Goal: Task Accomplishment & Management: Manage account settings

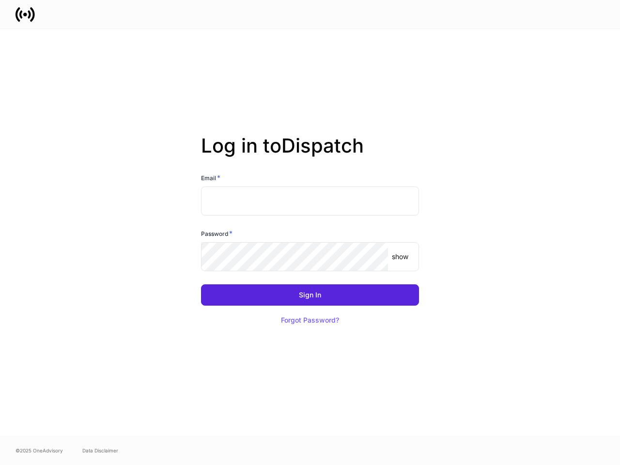
click at [310, 232] on div "Password *" at bounding box center [310, 235] width 218 height 14
click at [310, 201] on input "text" at bounding box center [310, 200] width 218 height 29
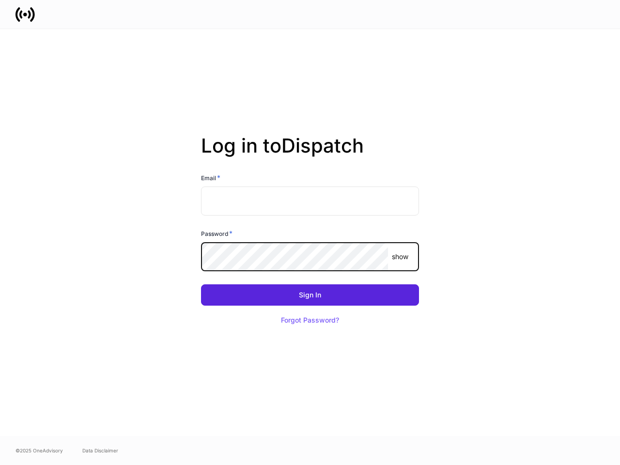
click at [400, 257] on p "show" at bounding box center [400, 257] width 16 height 10
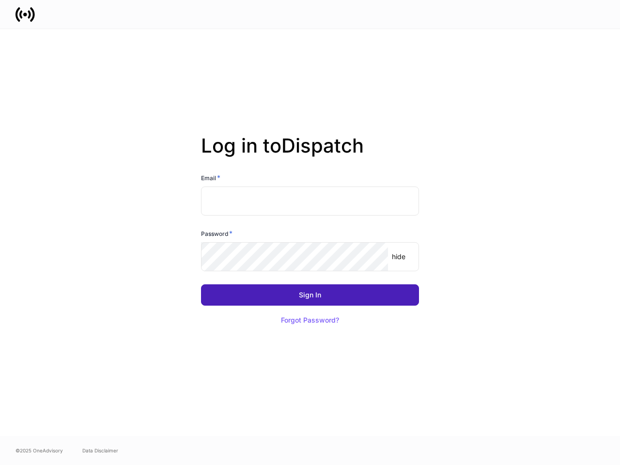
click at [310, 295] on div "Sign In" at bounding box center [310, 294] width 22 height 7
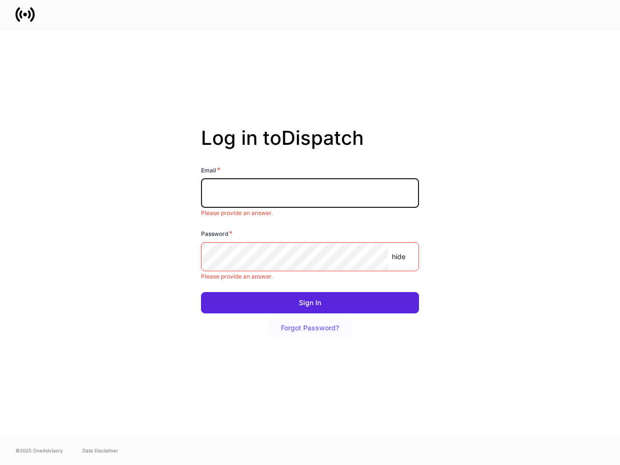
click at [310, 320] on button "Forgot Password?" at bounding box center [310, 327] width 82 height 21
